Goal: Use online tool/utility: Utilize a website feature to perform a specific function

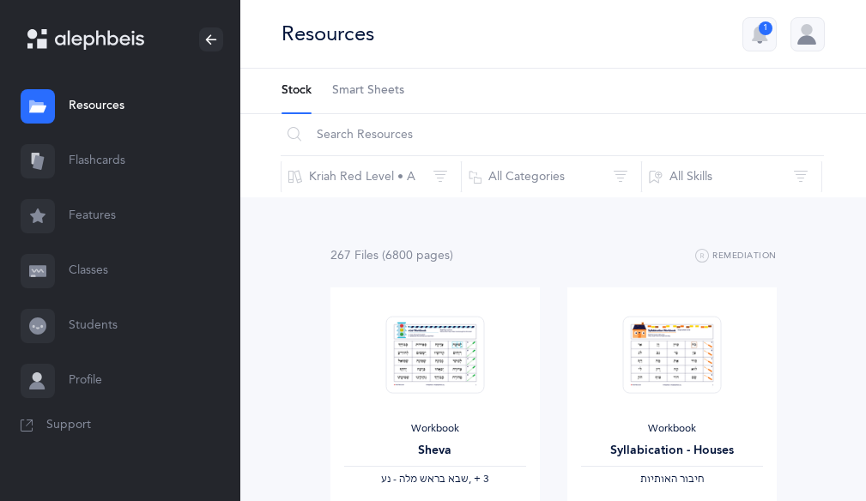
click at [96, 152] on link "Flashcards" at bounding box center [120, 161] width 240 height 55
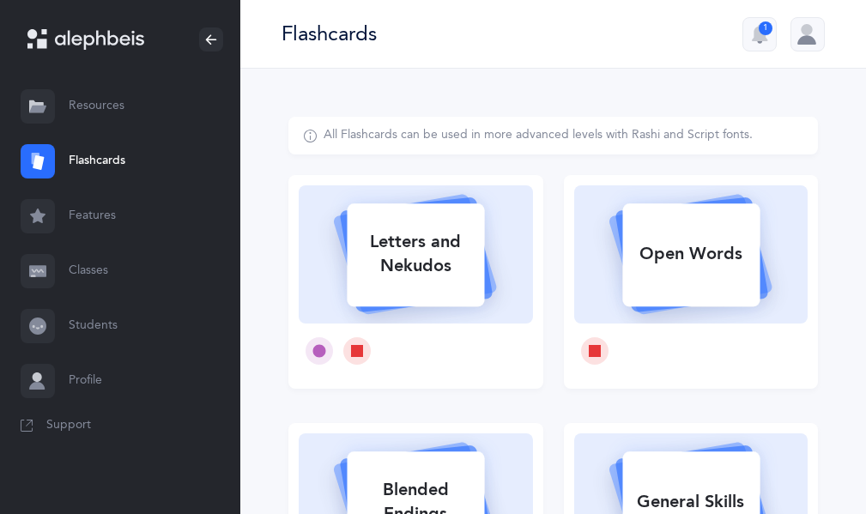
click at [421, 258] on div "Letters and Nekudos" at bounding box center [415, 254] width 137 height 69
select select
select select "single"
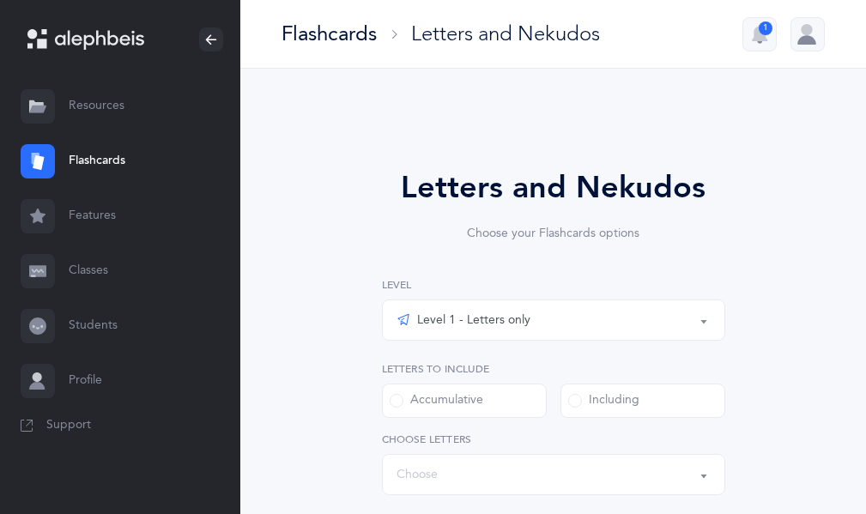
select select "27"
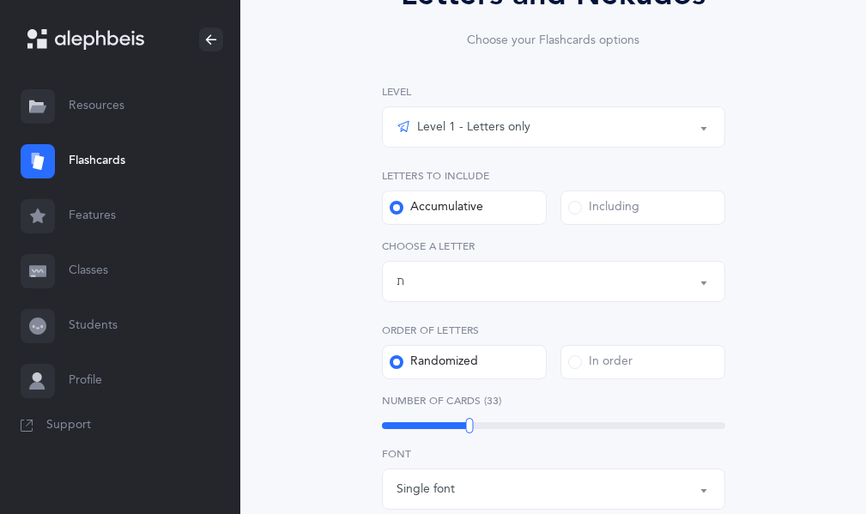
scroll to position [214, 0]
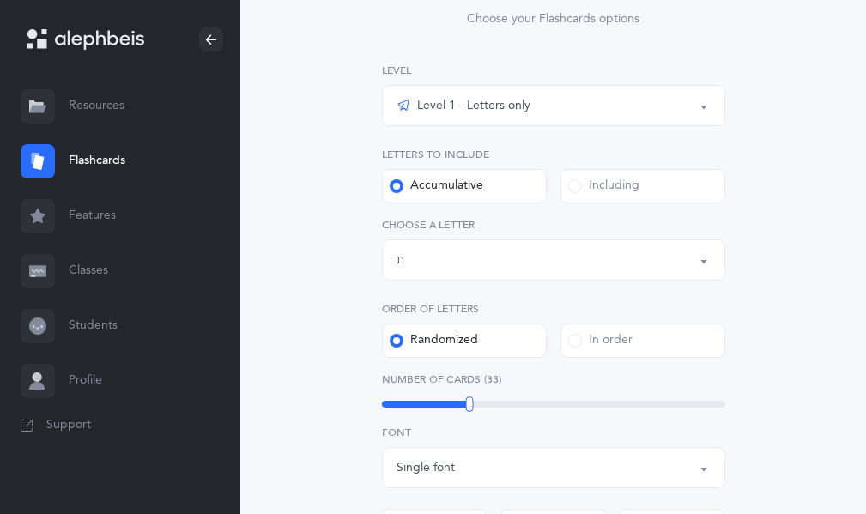
click at [424, 100] on div "Level 1 - Letters only" at bounding box center [463, 105] width 134 height 21
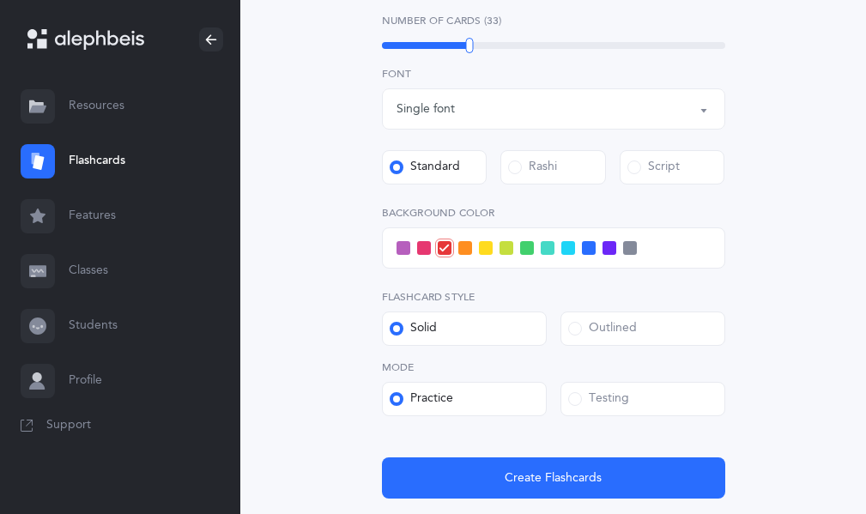
scroll to position [603, 0]
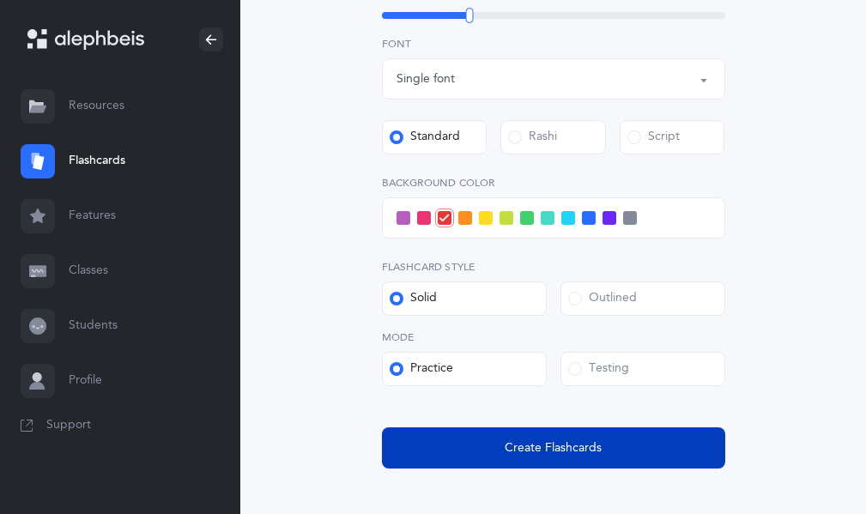
click at [510, 456] on span "Create Flashcards" at bounding box center [552, 448] width 97 height 18
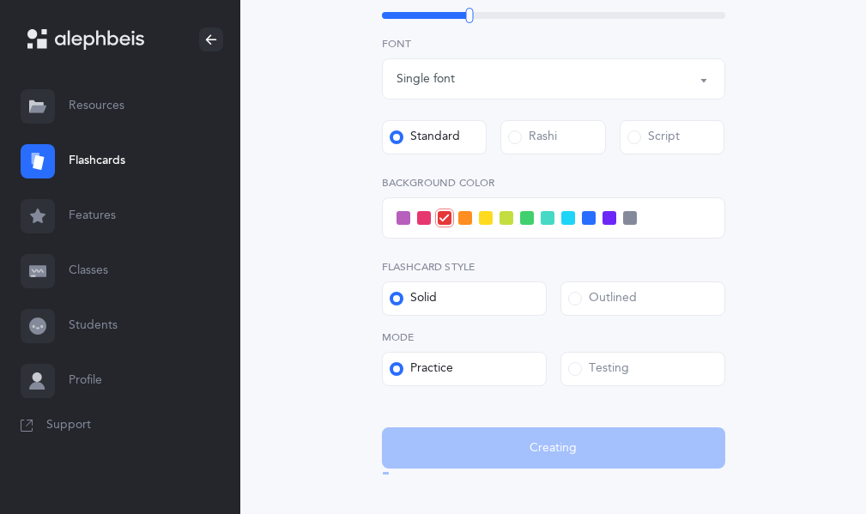
scroll to position [0, 0]
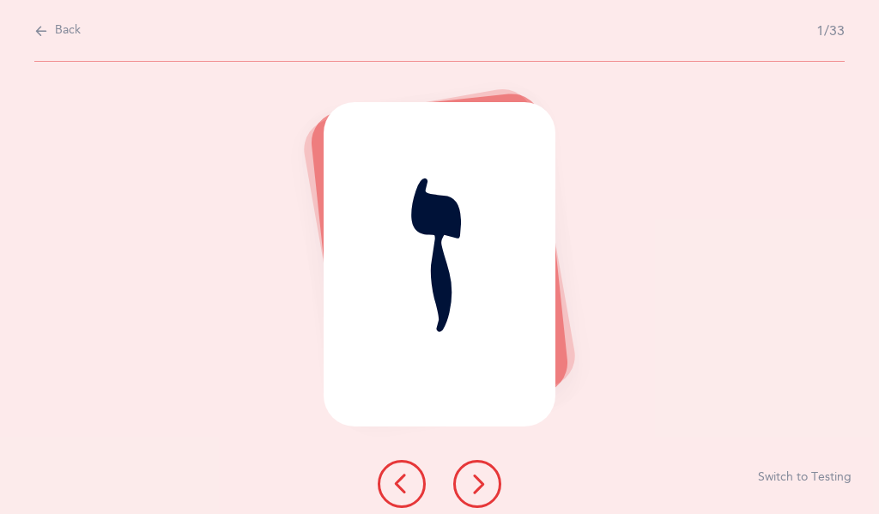
click at [480, 474] on icon at bounding box center [477, 484] width 21 height 21
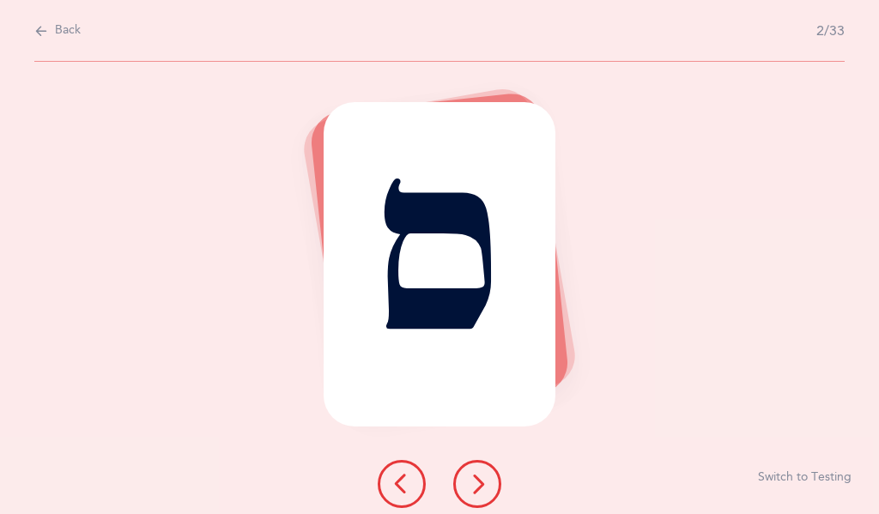
click at [480, 474] on icon at bounding box center [477, 484] width 21 height 21
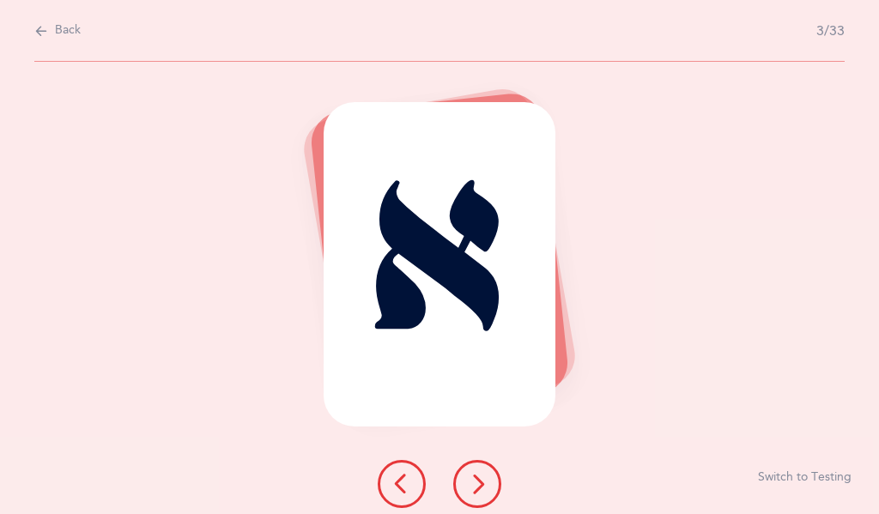
click at [480, 474] on icon at bounding box center [477, 484] width 21 height 21
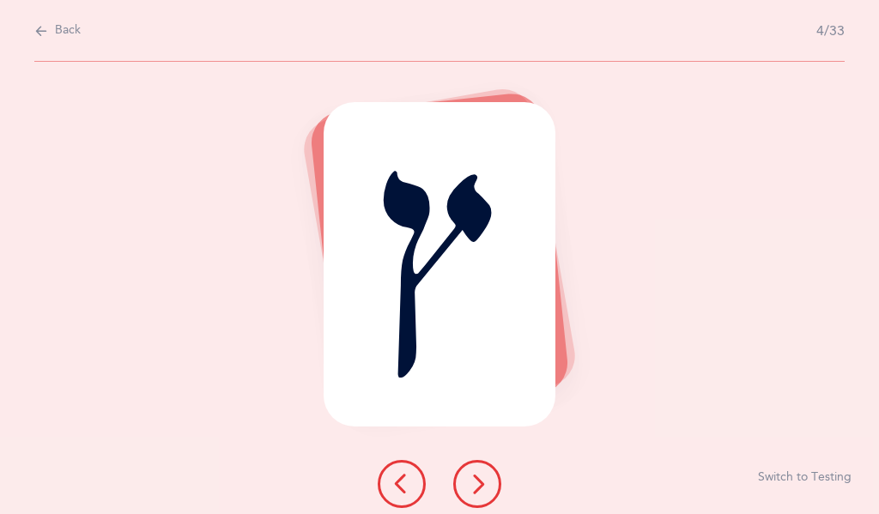
click at [480, 474] on icon at bounding box center [477, 484] width 21 height 21
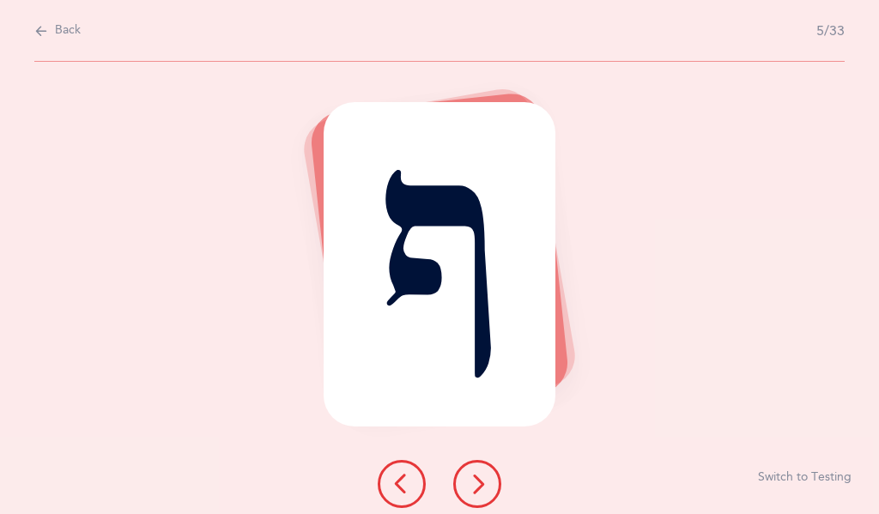
click at [480, 474] on icon at bounding box center [477, 484] width 21 height 21
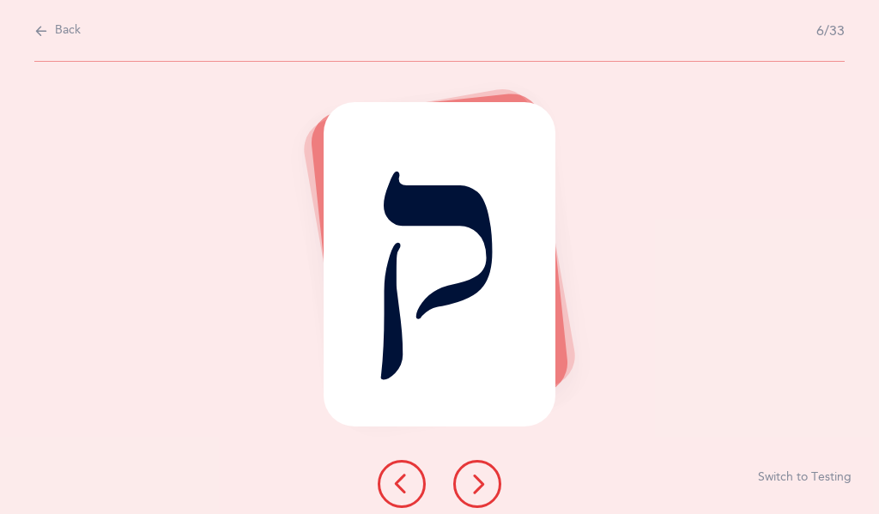
click at [480, 474] on icon at bounding box center [477, 484] width 21 height 21
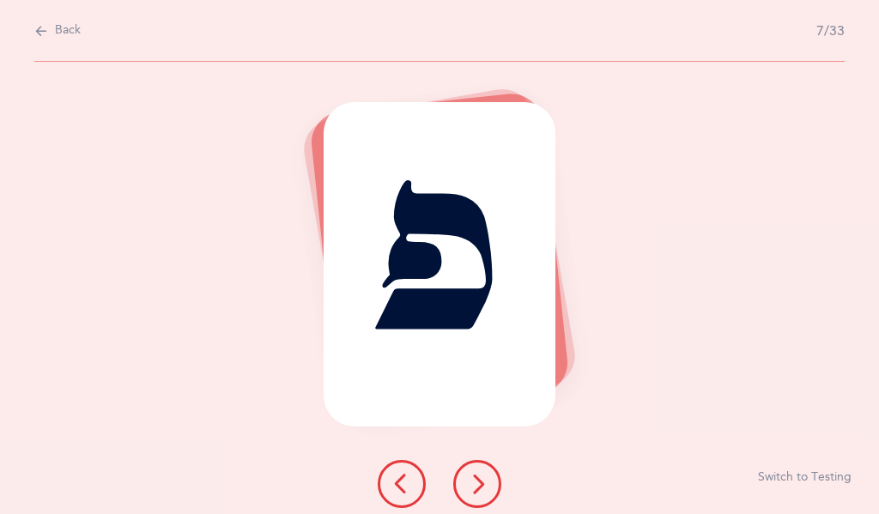
click at [480, 474] on icon at bounding box center [477, 484] width 21 height 21
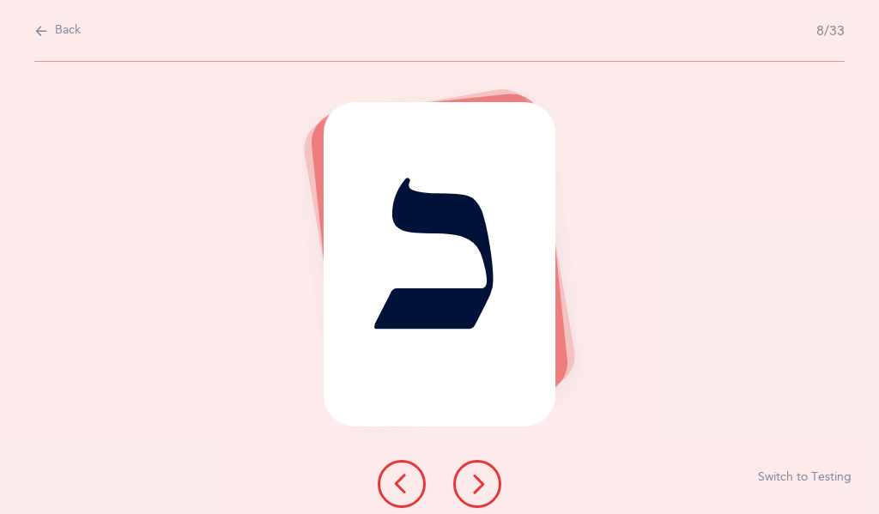
click at [480, 474] on icon at bounding box center [477, 484] width 21 height 21
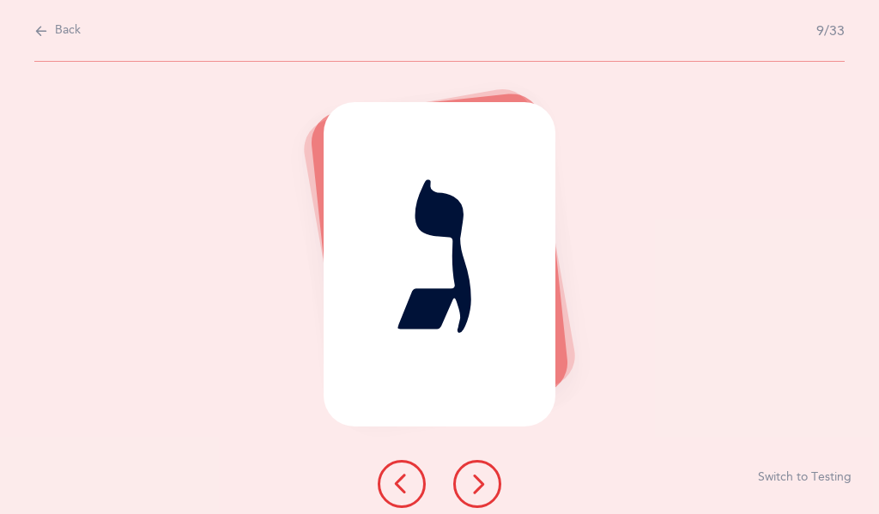
click at [480, 474] on icon at bounding box center [477, 484] width 21 height 21
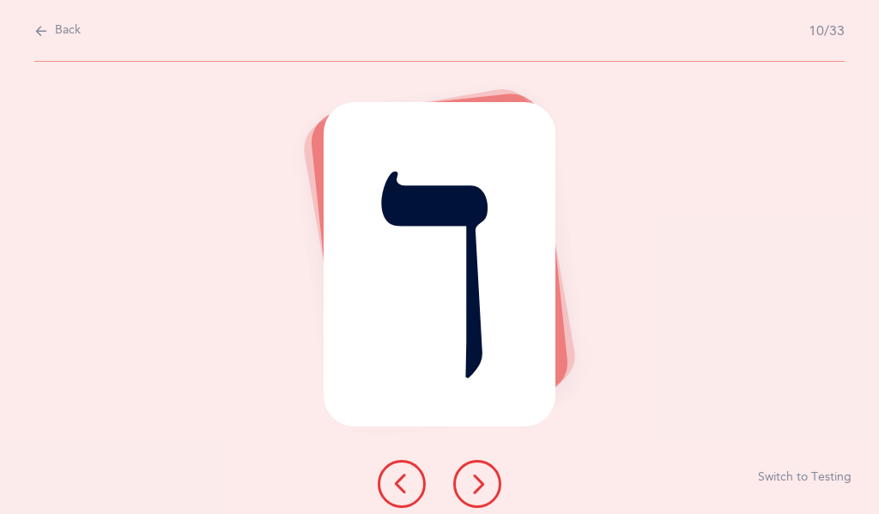
click at [480, 474] on icon at bounding box center [477, 484] width 21 height 21
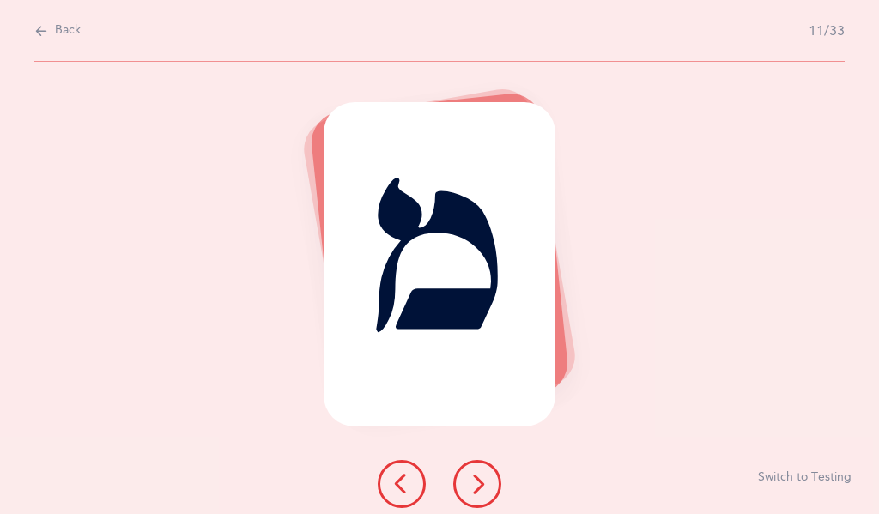
click at [480, 474] on icon at bounding box center [477, 484] width 21 height 21
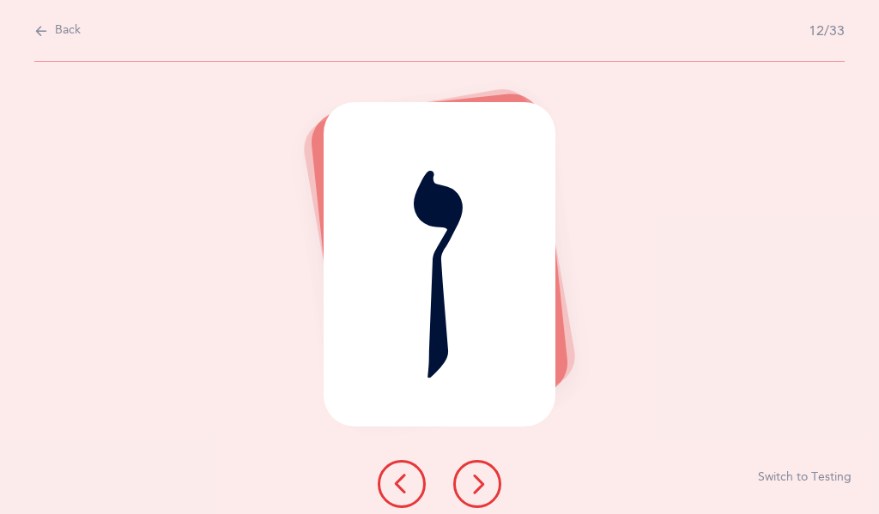
click at [480, 474] on icon at bounding box center [477, 484] width 21 height 21
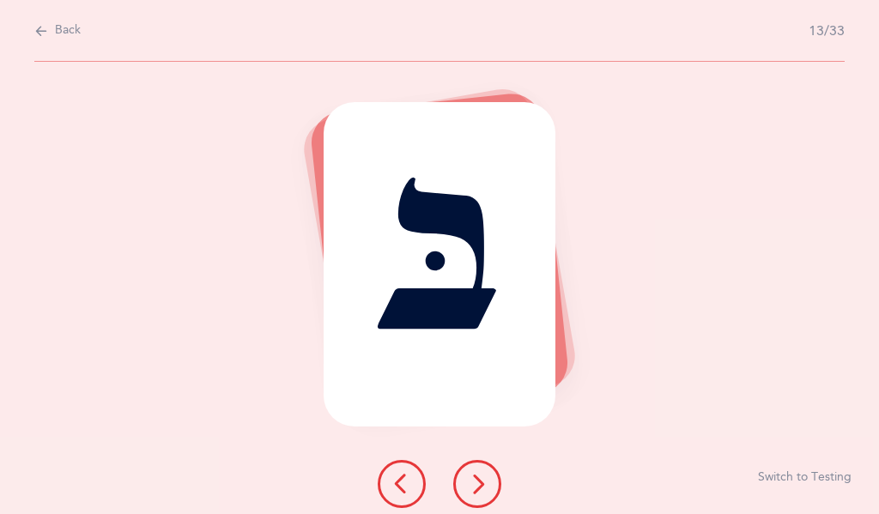
click at [480, 474] on icon at bounding box center [477, 484] width 21 height 21
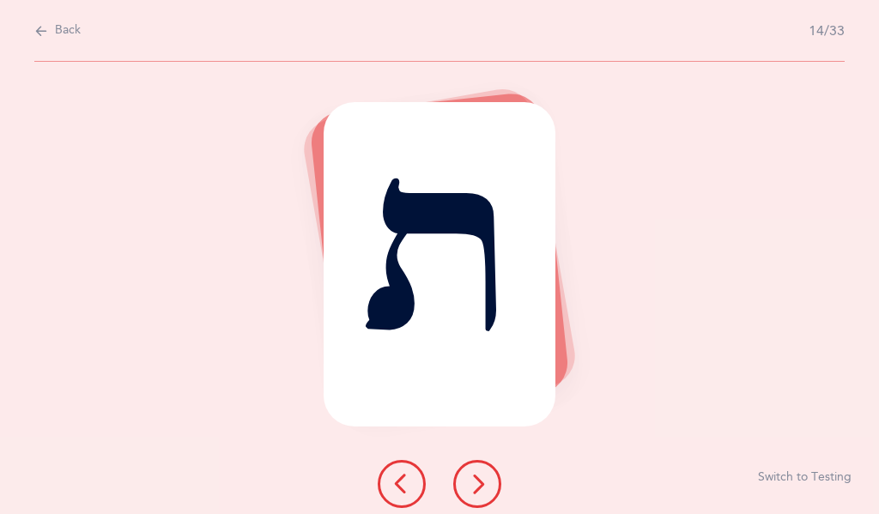
click at [56, 31] on span "Back" at bounding box center [68, 30] width 26 height 17
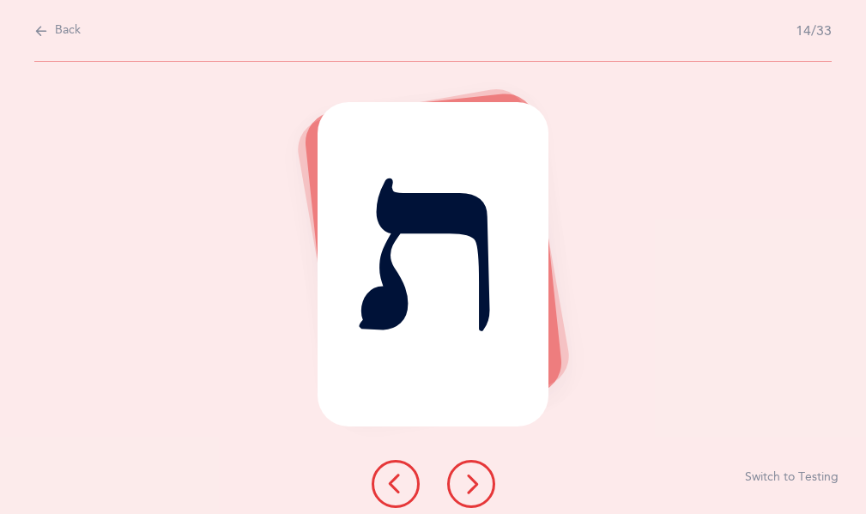
select select "27"
select select "single"
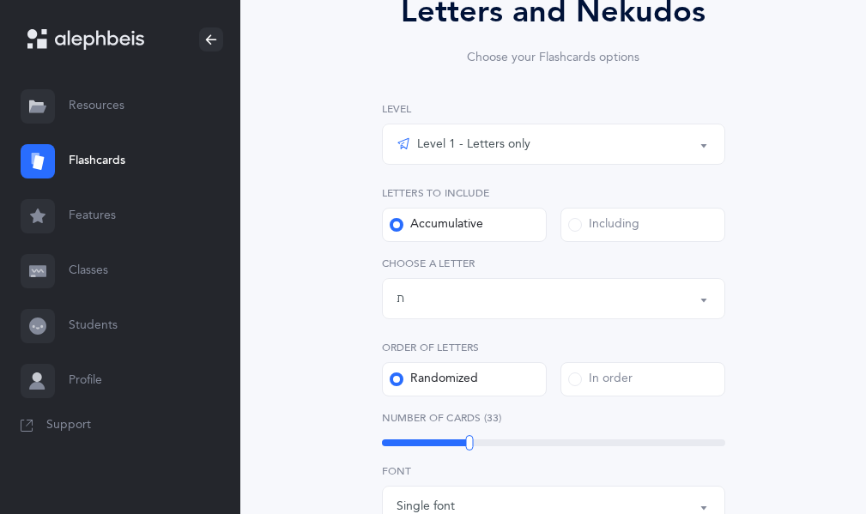
scroll to position [183, 0]
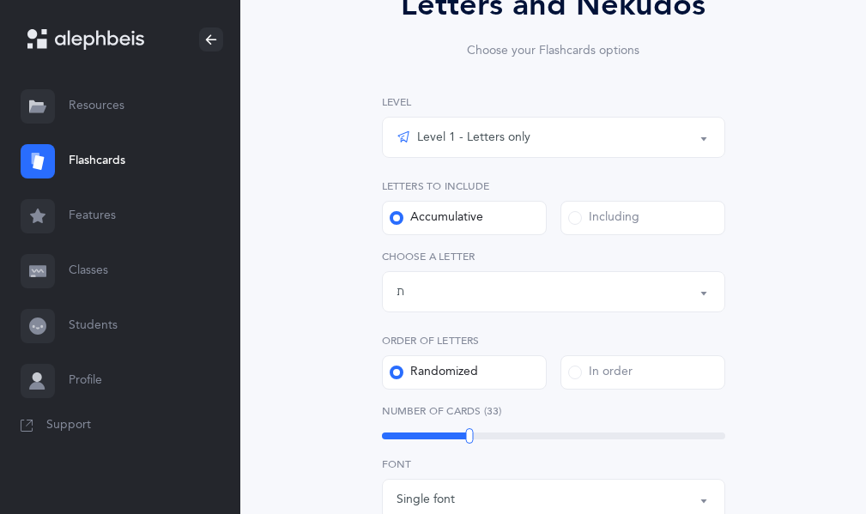
click at [609, 219] on div "Including" at bounding box center [603, 217] width 71 height 17
click at [0, 0] on input "Including" at bounding box center [0, 0] width 0 height 0
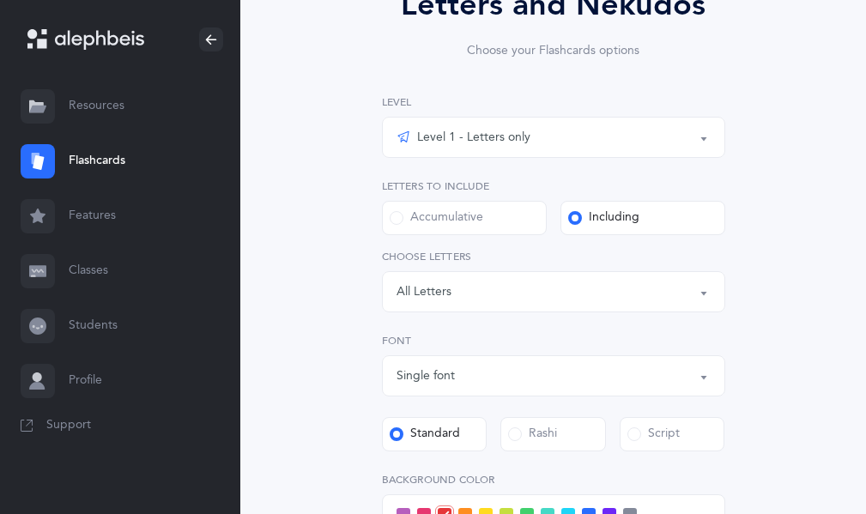
click at [462, 289] on div "Letters: All Letters" at bounding box center [553, 291] width 314 height 29
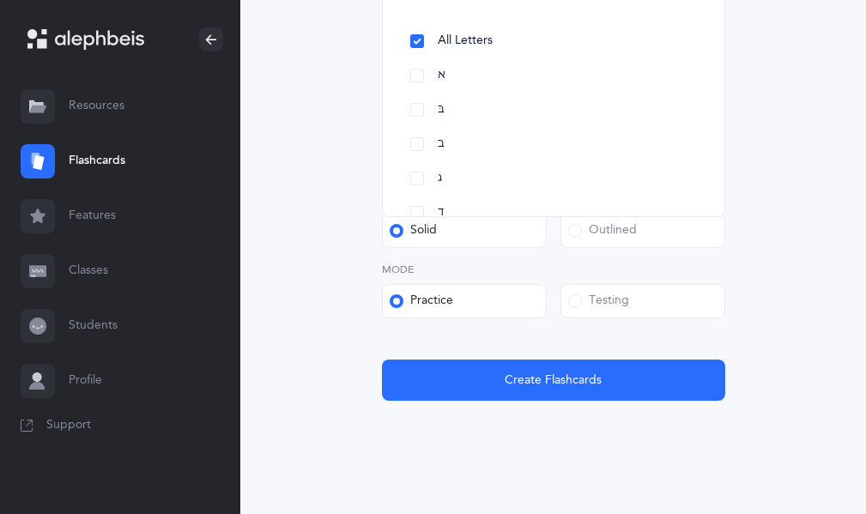
scroll to position [561, 0]
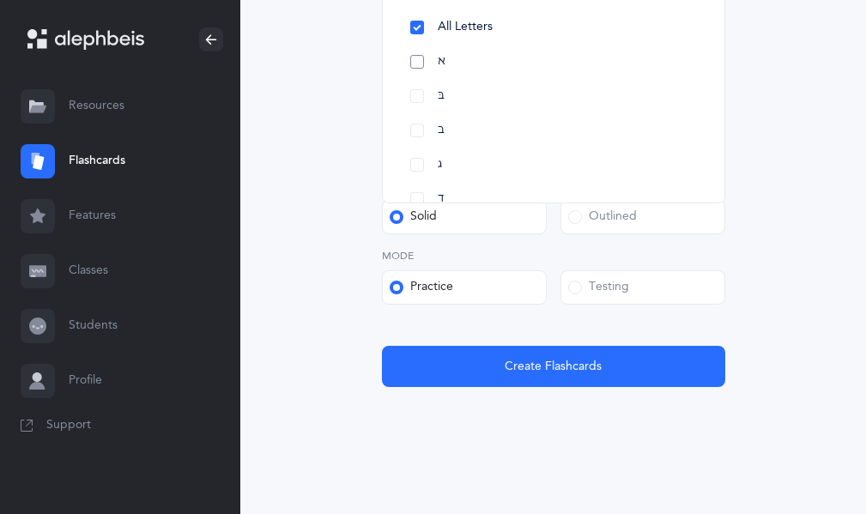
click at [418, 60] on link "א" at bounding box center [553, 62] width 314 height 34
select select "1"
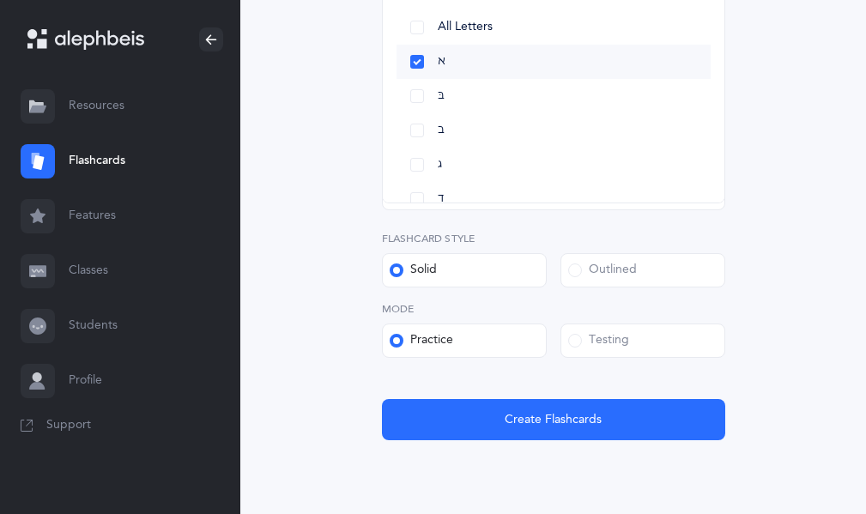
scroll to position [270, 0]
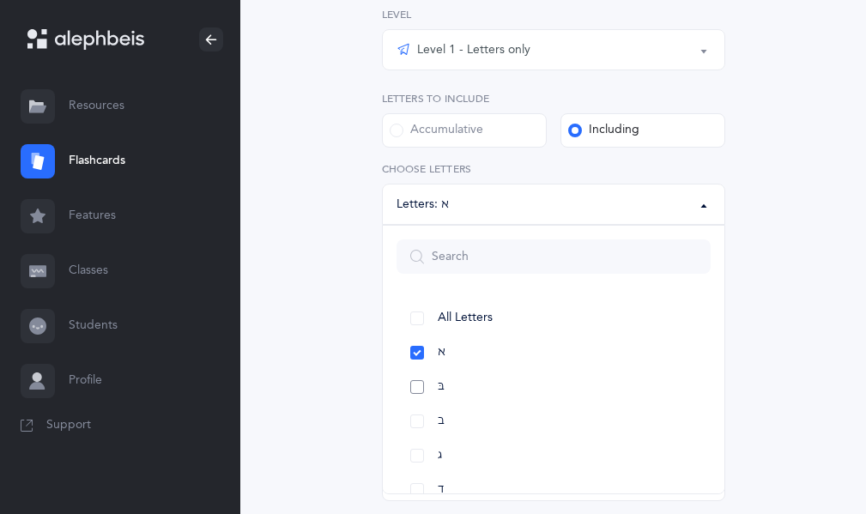
click at [420, 386] on link "בּ" at bounding box center [553, 387] width 314 height 34
click at [410, 424] on link "ב" at bounding box center [553, 421] width 314 height 34
click at [418, 454] on link "ג" at bounding box center [553, 455] width 314 height 34
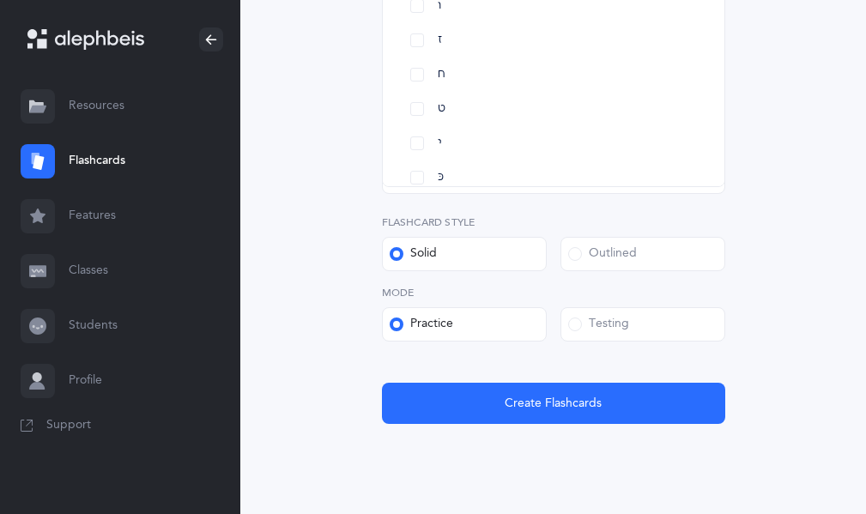
scroll to position [251, 0]
click at [420, 141] on link "י" at bounding box center [553, 137] width 314 height 34
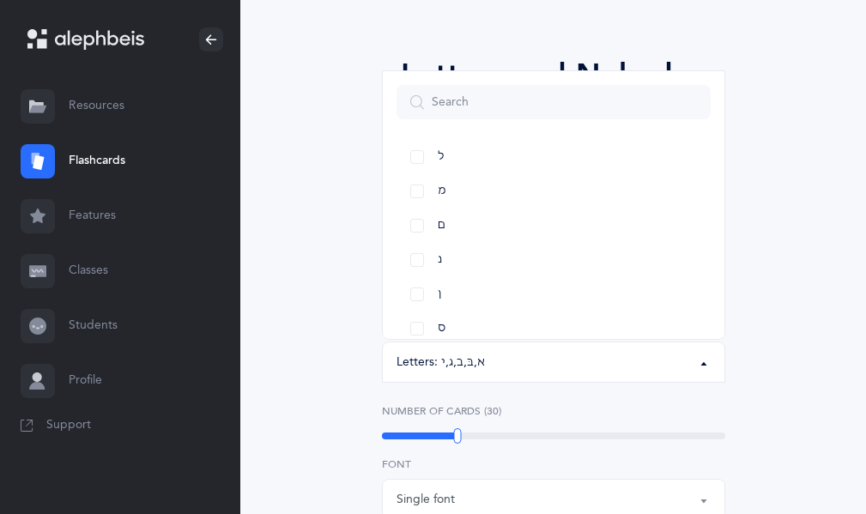
scroll to position [108, 0]
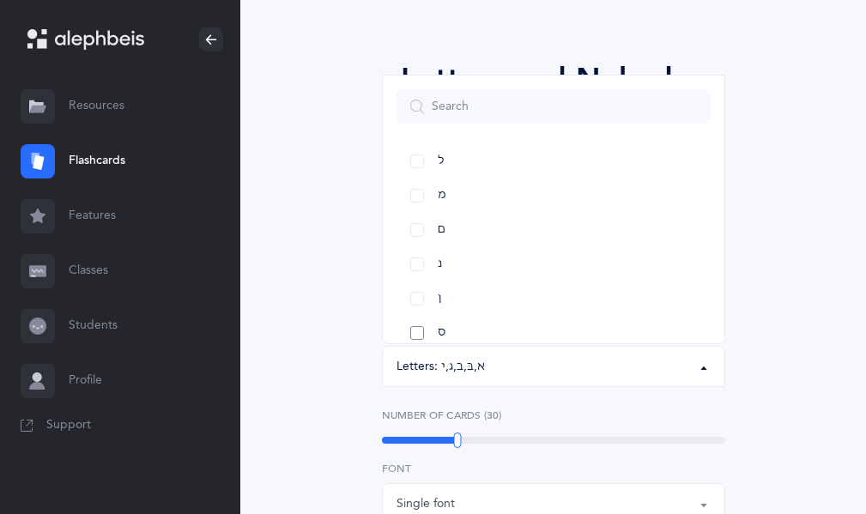
click at [414, 335] on link "ס" at bounding box center [553, 333] width 314 height 34
click at [413, 323] on link "ס" at bounding box center [553, 333] width 314 height 34
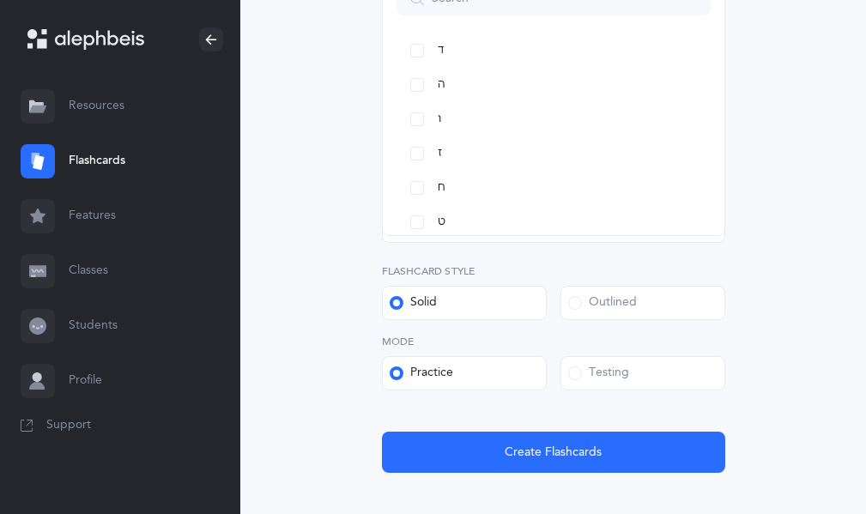
scroll to position [541, 0]
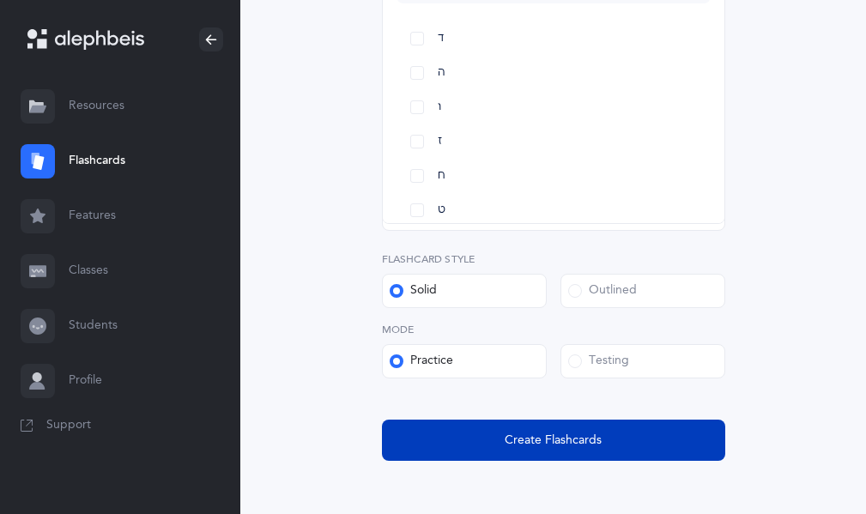
drag, startPoint x: 548, startPoint y: 425, endPoint x: 544, endPoint y: 432, distance: 8.8
click at [544, 432] on button "Create Flashcards" at bounding box center [553, 440] width 343 height 41
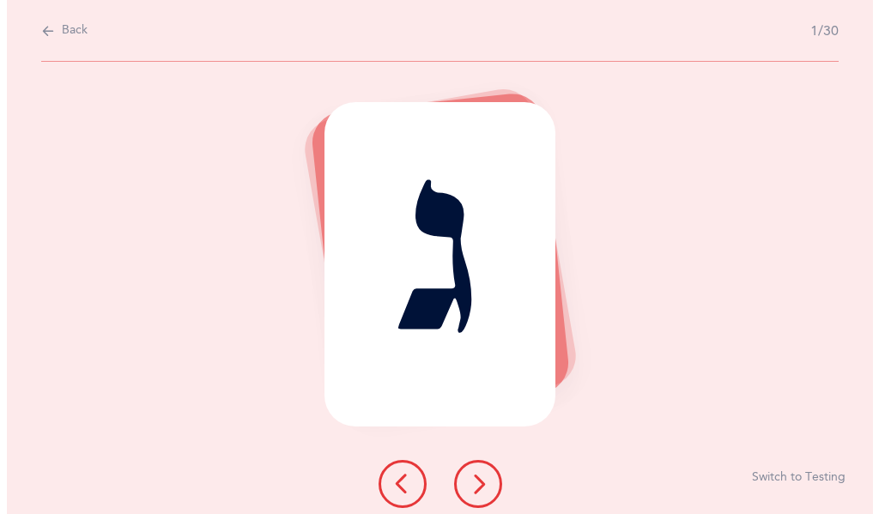
scroll to position [0, 0]
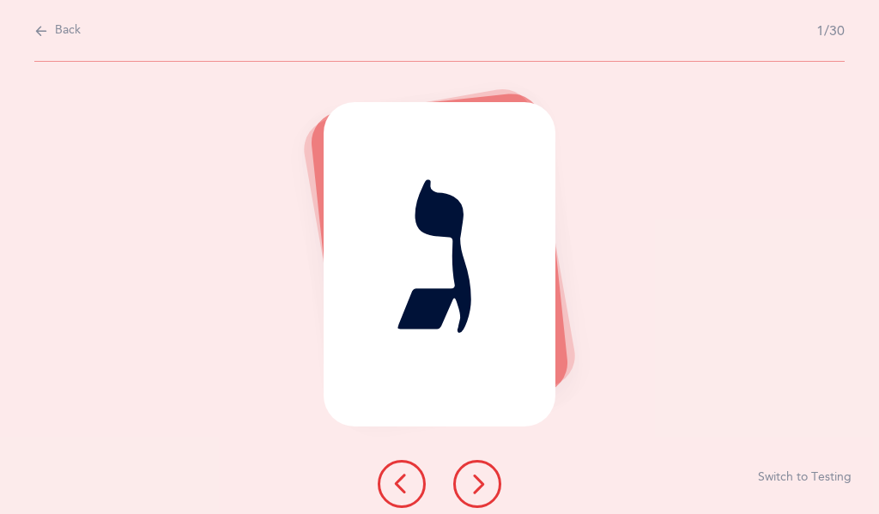
click at [475, 480] on icon at bounding box center [477, 484] width 21 height 21
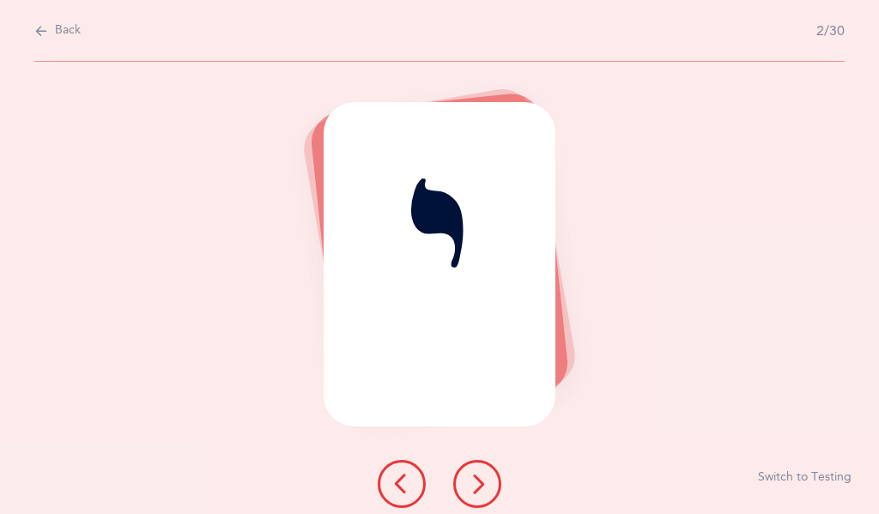
click at [475, 480] on icon at bounding box center [477, 484] width 21 height 21
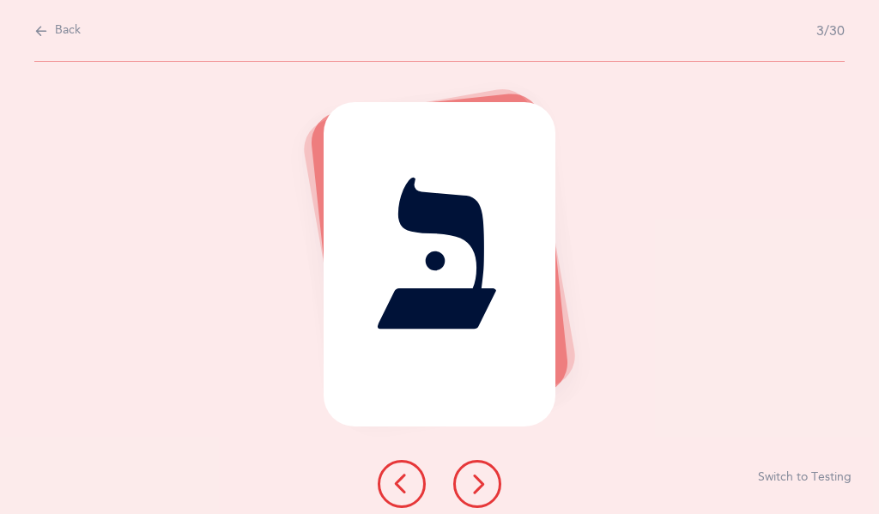
click at [475, 480] on icon at bounding box center [477, 484] width 21 height 21
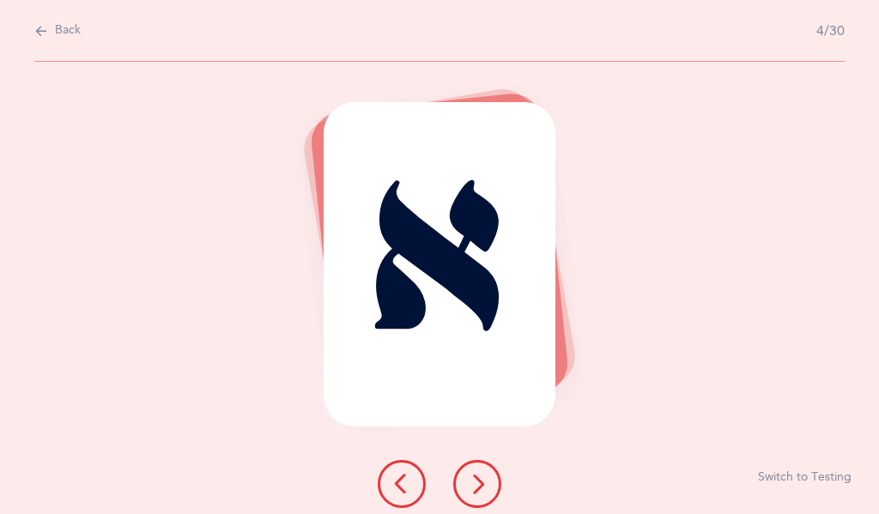
click at [475, 480] on icon at bounding box center [477, 484] width 21 height 21
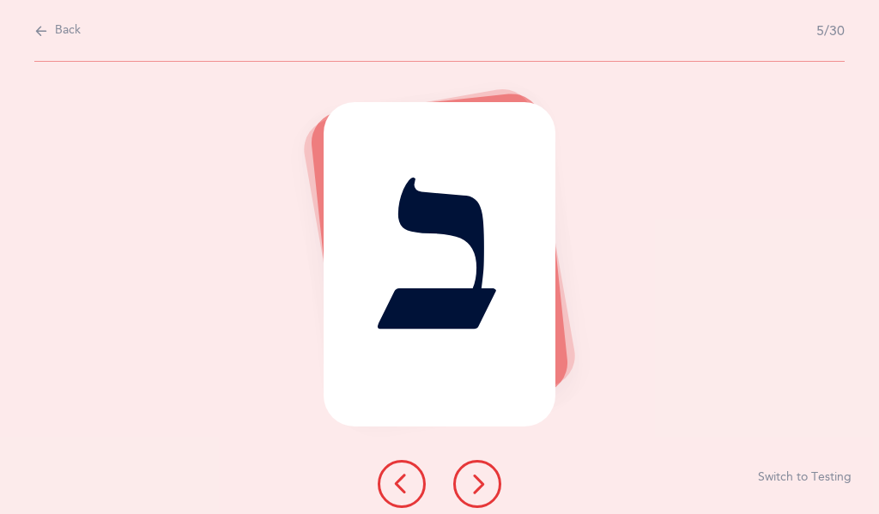
click at [475, 480] on icon at bounding box center [477, 484] width 21 height 21
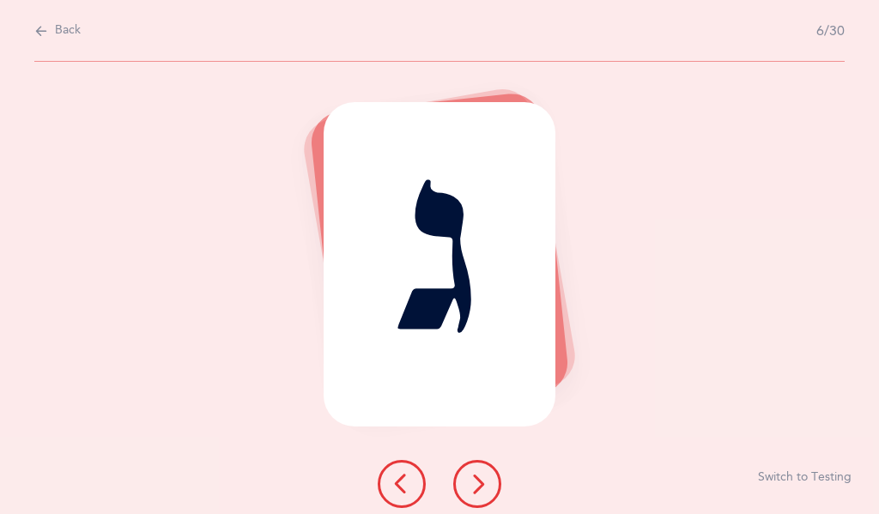
click at [475, 480] on icon at bounding box center [477, 484] width 21 height 21
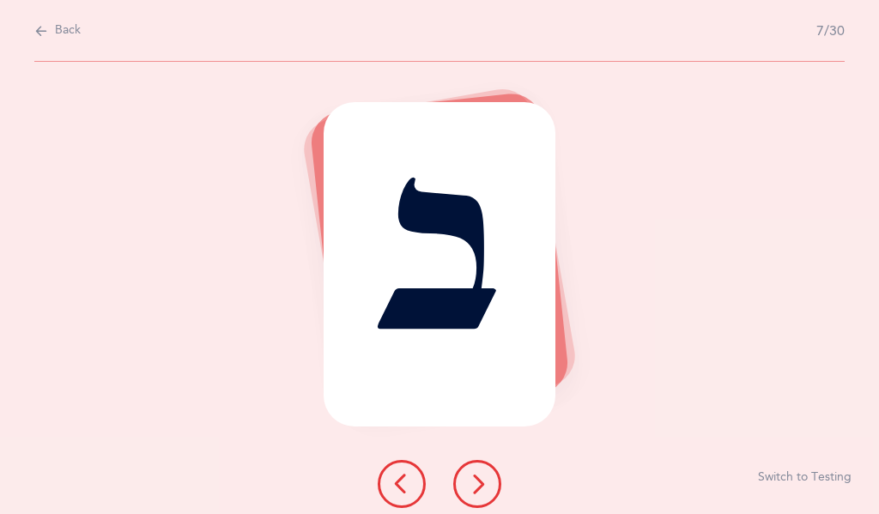
click at [475, 480] on icon at bounding box center [477, 484] width 21 height 21
